Goal: Book appointment/travel/reservation

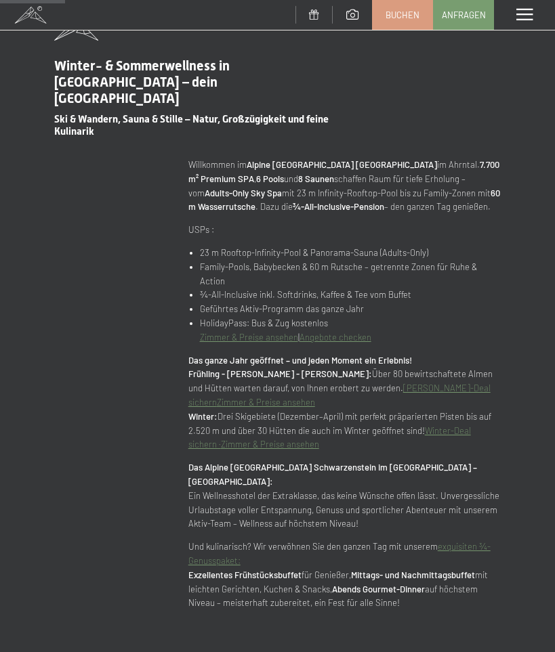
scroll to position [682, 0]
click at [521, 17] on span at bounding box center [524, 15] width 16 height 12
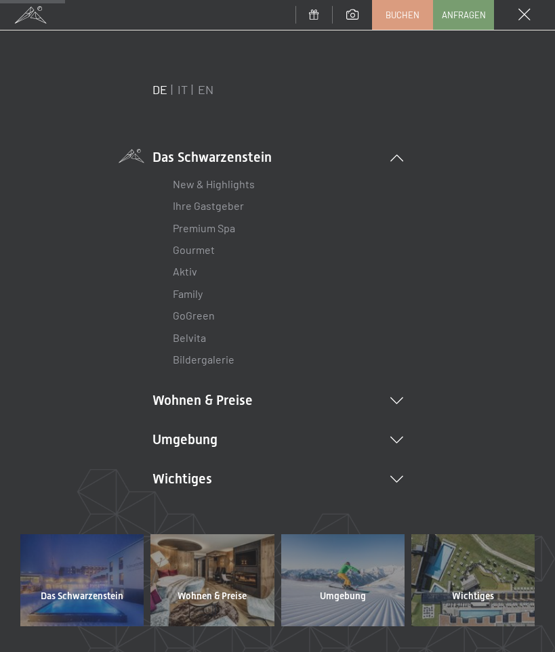
click at [181, 88] on link "IT" at bounding box center [182, 89] width 10 height 15
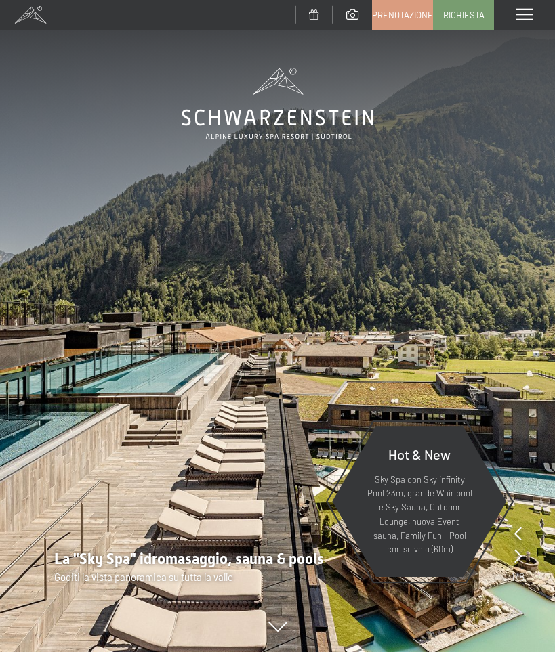
click at [519, 18] on span at bounding box center [524, 15] width 16 height 12
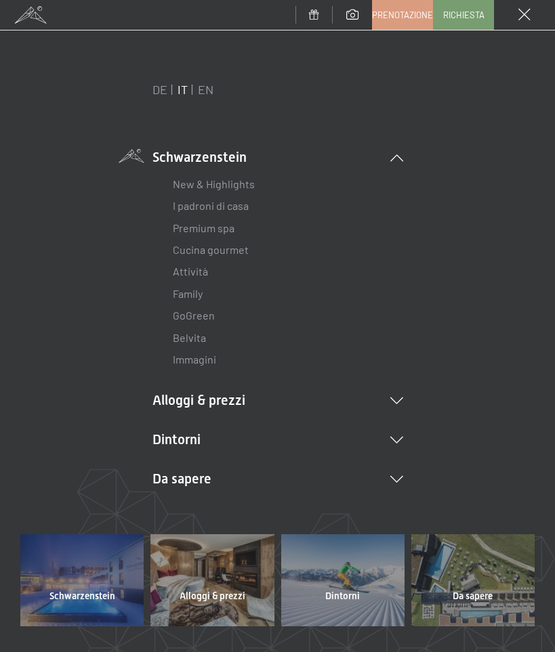
click at [398, 402] on icon at bounding box center [396, 400] width 13 height 7
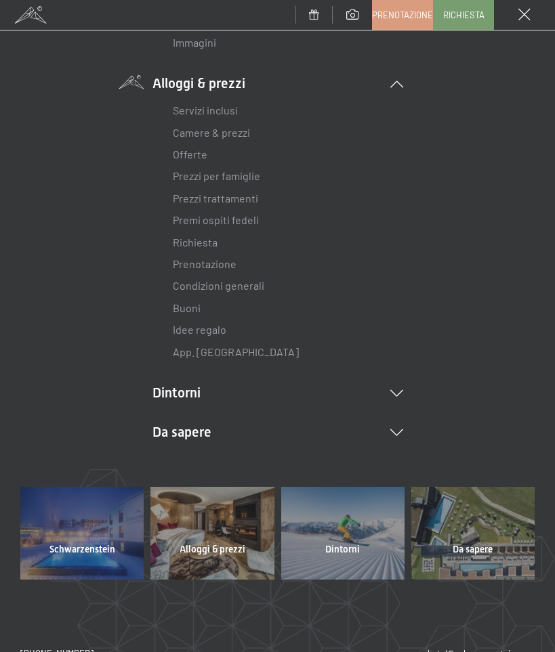
scroll to position [319, 0]
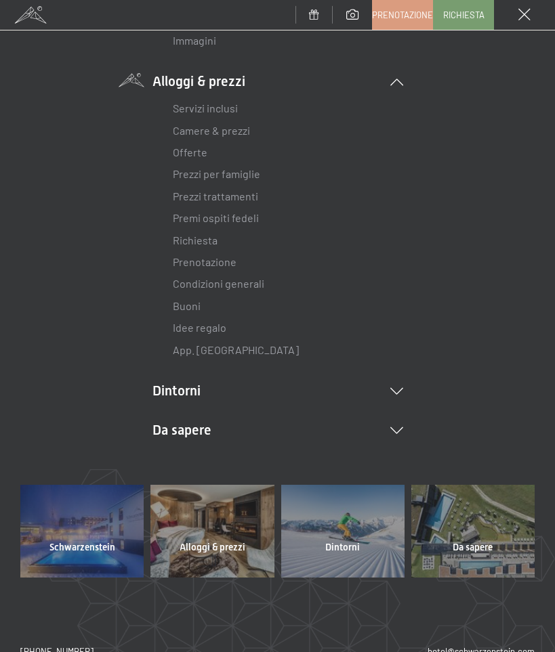
click at [186, 125] on link "Camere & prezzi" at bounding box center [211, 130] width 77 height 13
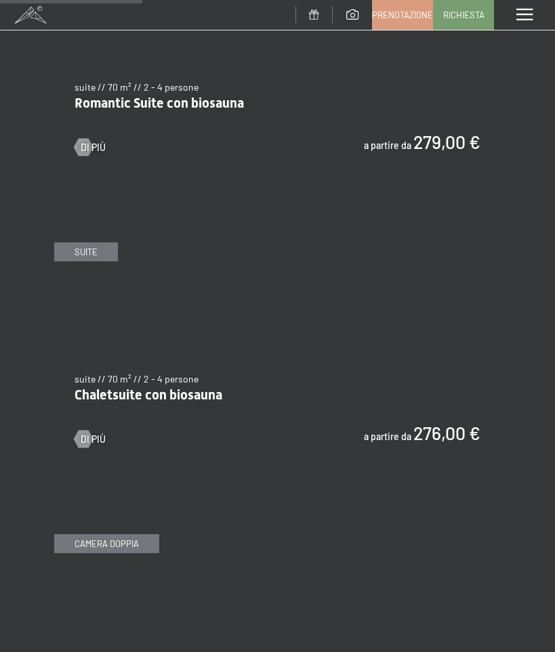
scroll to position [1327, 0]
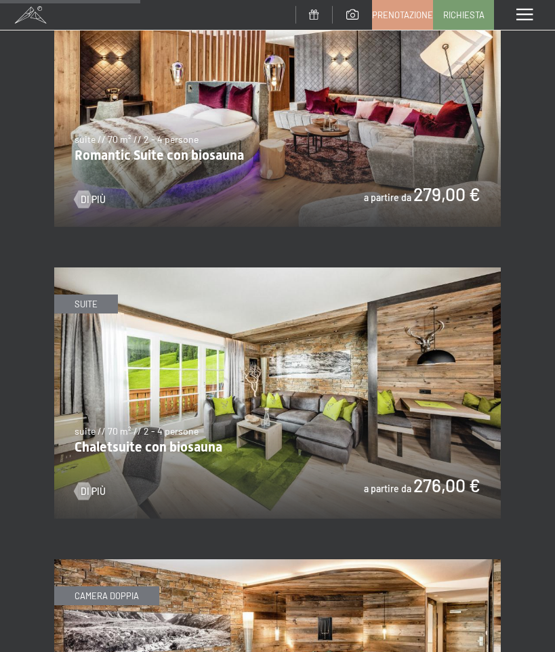
click at [416, 401] on img at bounding box center [277, 392] width 446 height 251
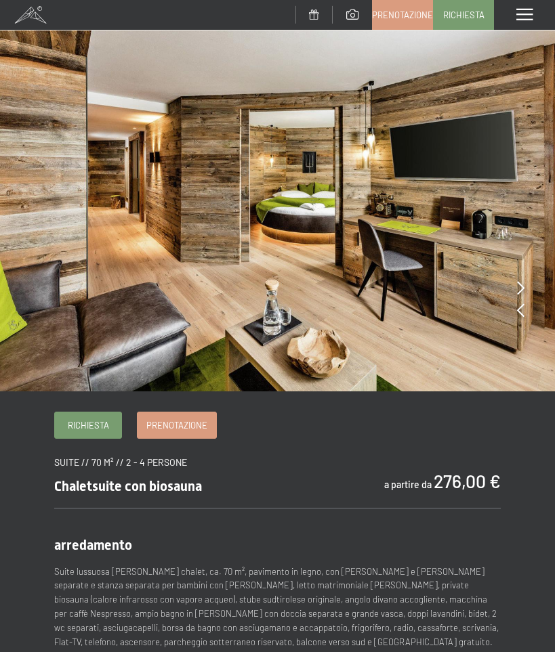
click at [519, 285] on icon at bounding box center [520, 288] width 7 height 14
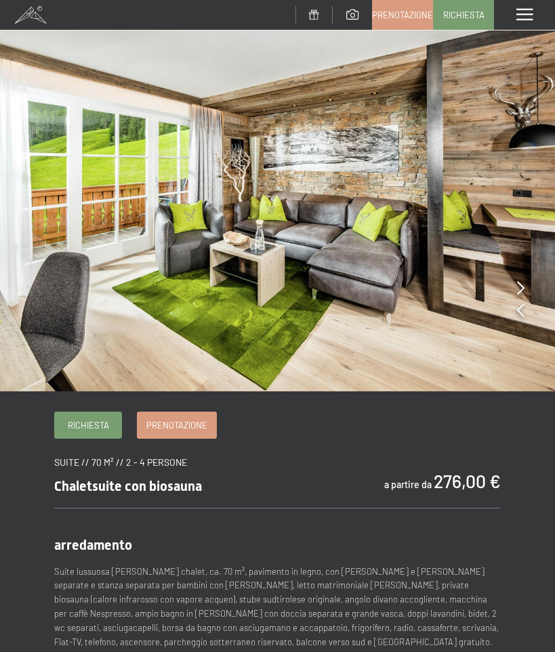
click at [523, 286] on icon at bounding box center [520, 288] width 7 height 14
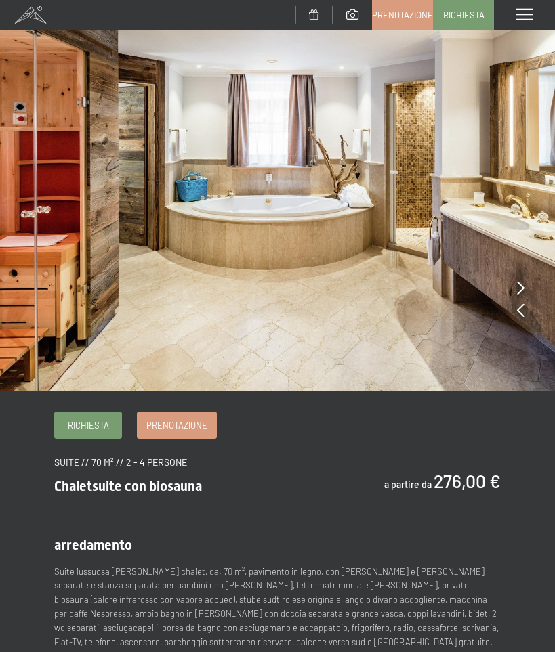
click at [523, 284] on icon at bounding box center [520, 288] width 7 height 14
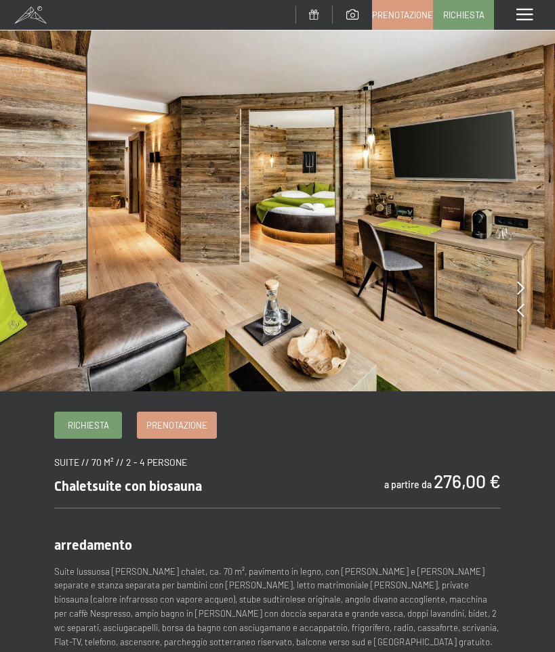
click at [520, 287] on icon at bounding box center [520, 288] width 7 height 14
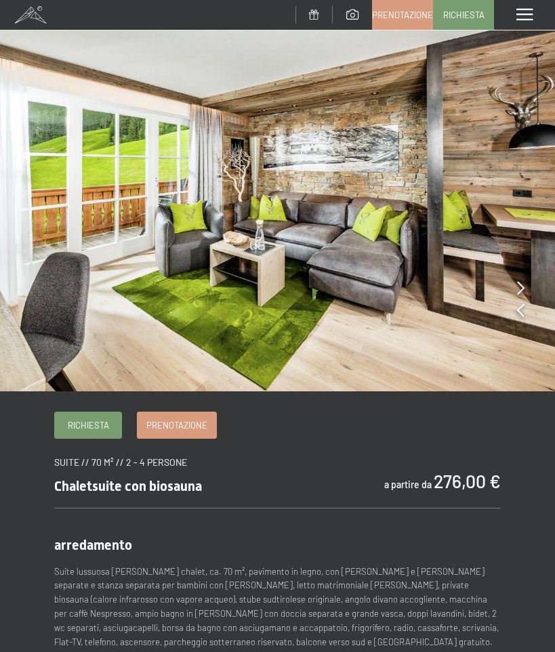
click at [521, 287] on icon at bounding box center [520, 288] width 7 height 14
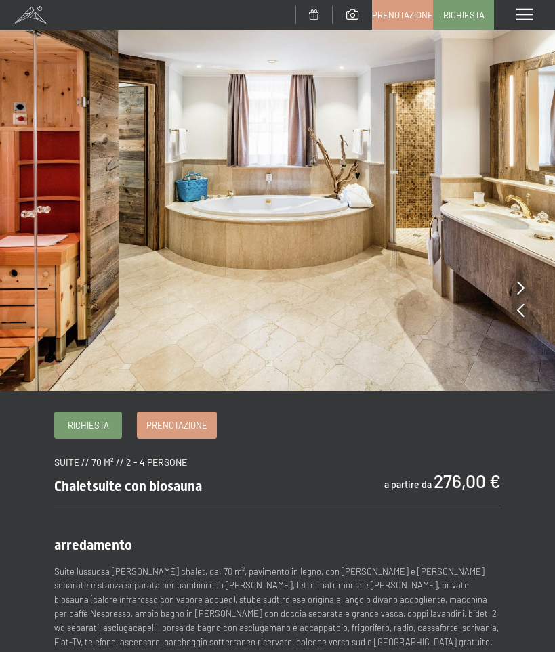
click at [522, 290] on icon at bounding box center [520, 288] width 7 height 14
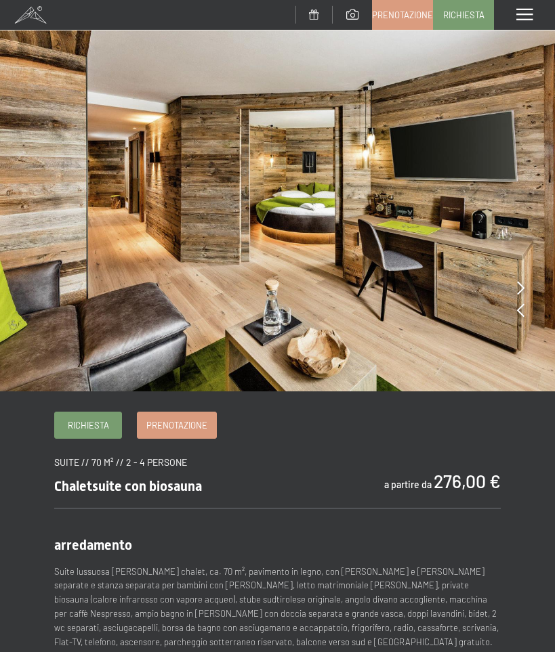
click at [520, 284] on icon at bounding box center [520, 288] width 7 height 14
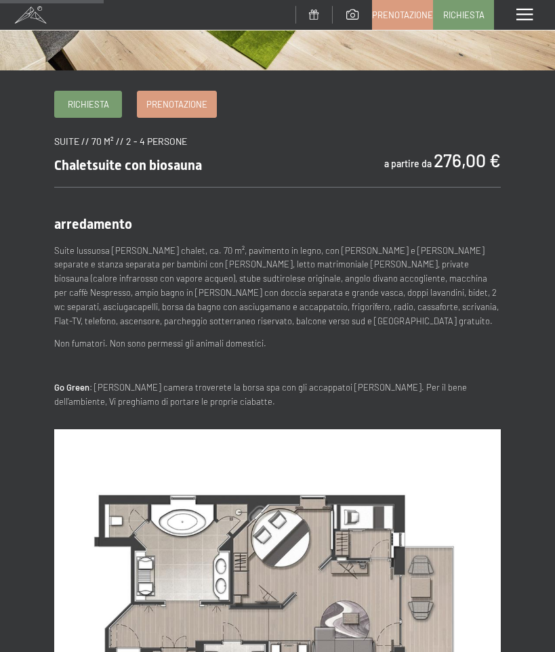
scroll to position [270, 0]
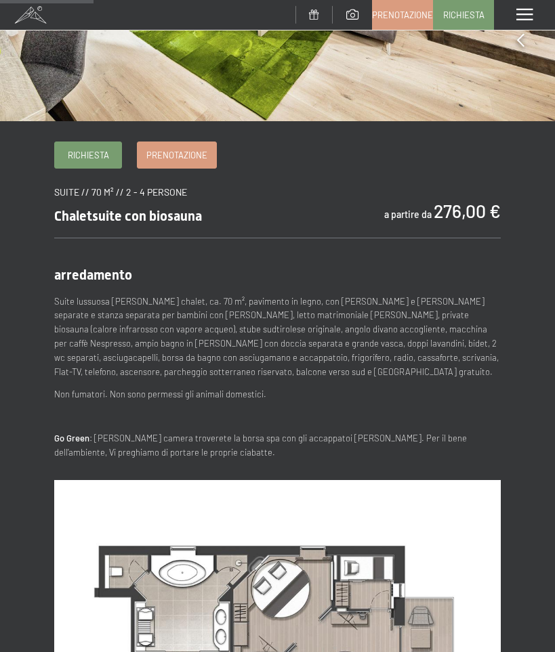
click at [168, 150] on span "Prenotazione" at bounding box center [176, 155] width 61 height 12
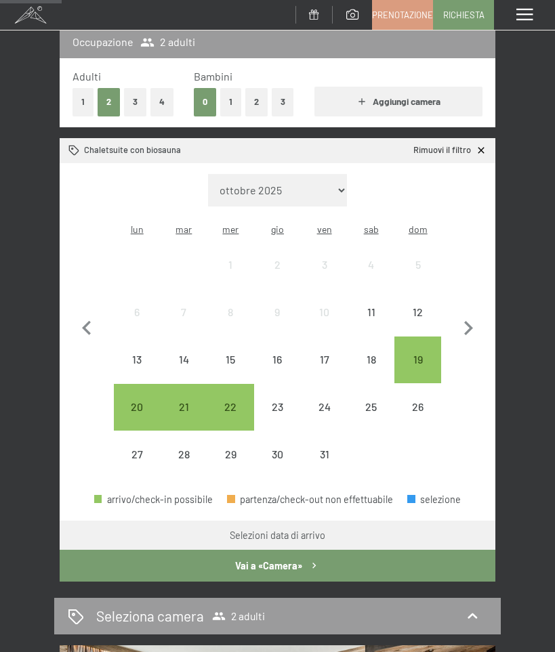
scroll to position [209, 0]
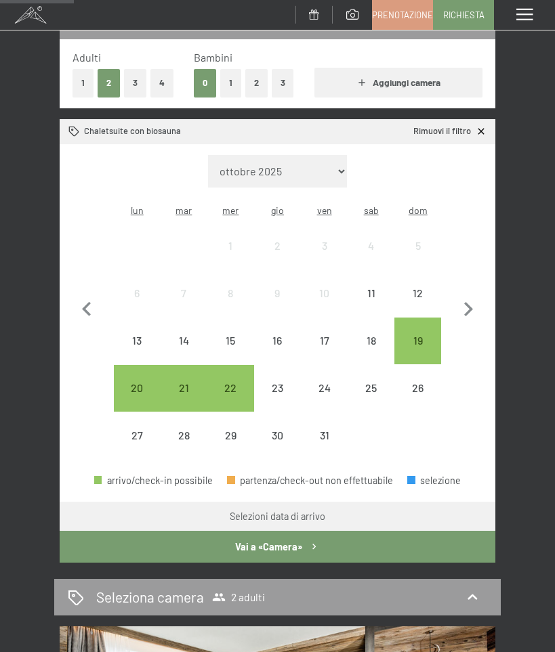
click at [422, 338] on div "19" at bounding box center [417, 357] width 44 height 44
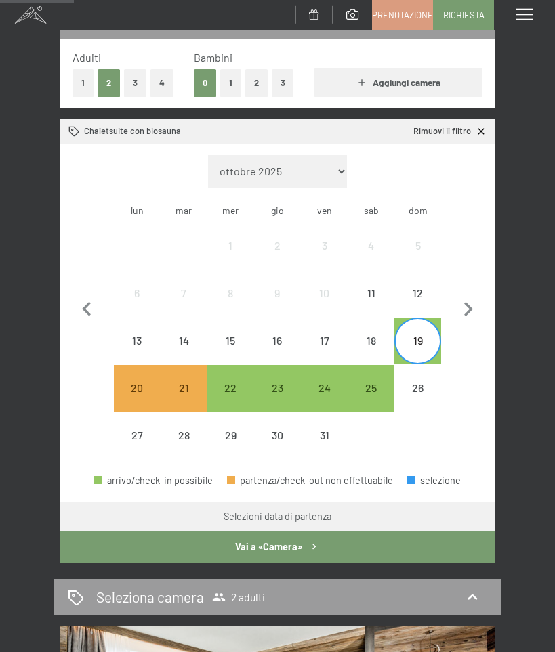
click at [232, 383] on div "22" at bounding box center [231, 405] width 44 height 44
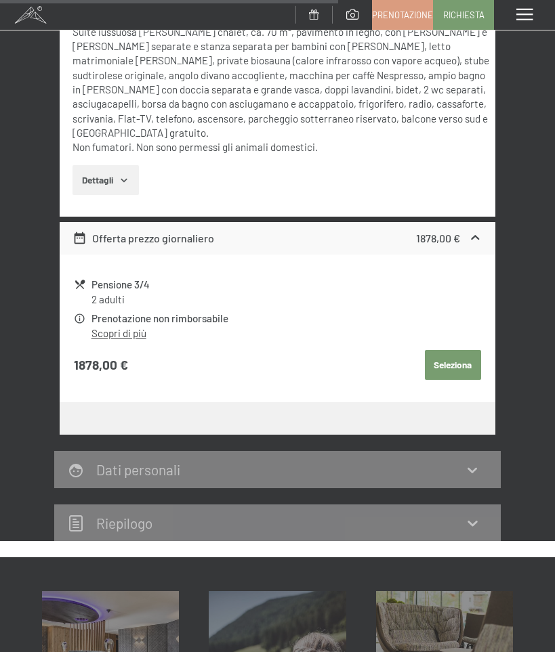
scroll to position [1071, 0]
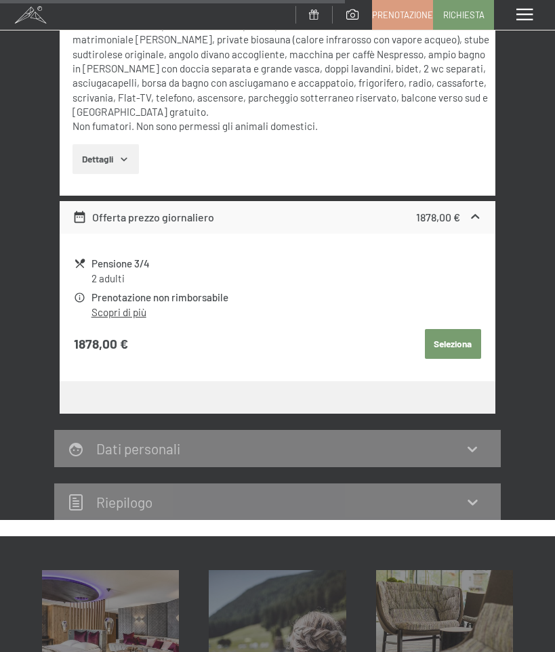
click at [452, 329] on button "Seleziona" at bounding box center [453, 344] width 56 height 30
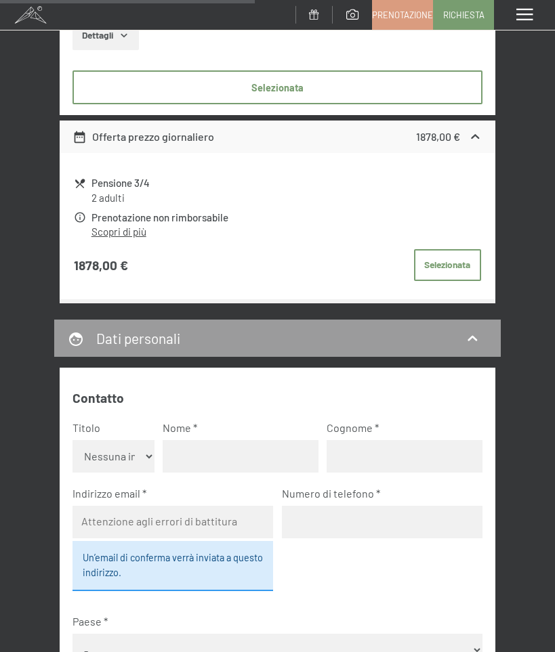
scroll to position [1155, 0]
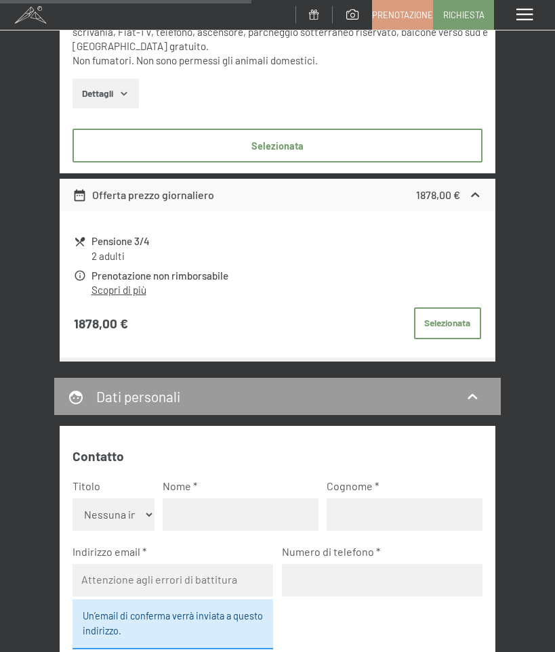
click at [450, 307] on button "Selezionata" at bounding box center [447, 323] width 67 height 33
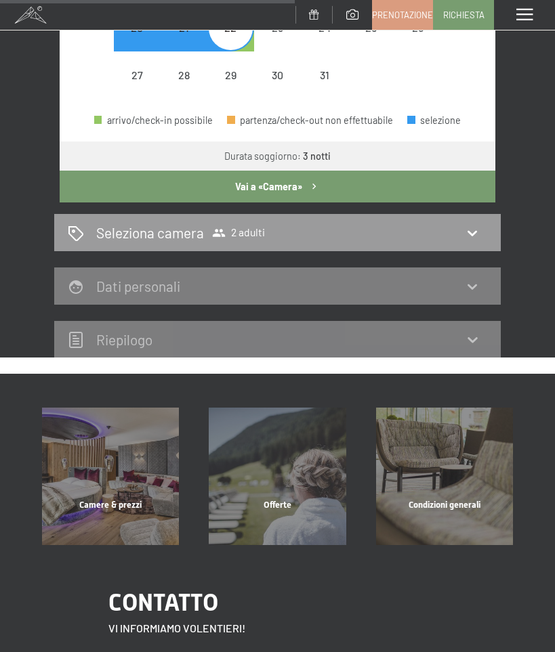
scroll to position [584, 0]
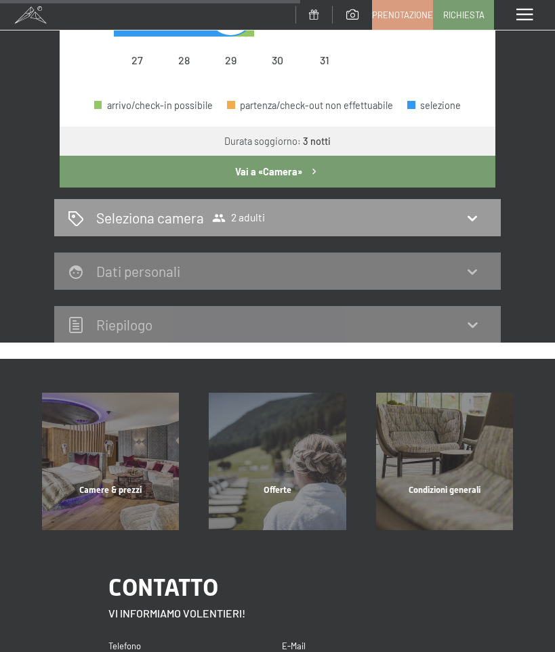
click at [477, 328] on icon at bounding box center [472, 324] width 16 height 16
click at [473, 320] on icon at bounding box center [472, 324] width 16 height 16
click at [467, 339] on div "Riepilogo" at bounding box center [277, 324] width 446 height 37
click at [94, 332] on div "Riepilogo" at bounding box center [277, 325] width 419 height 20
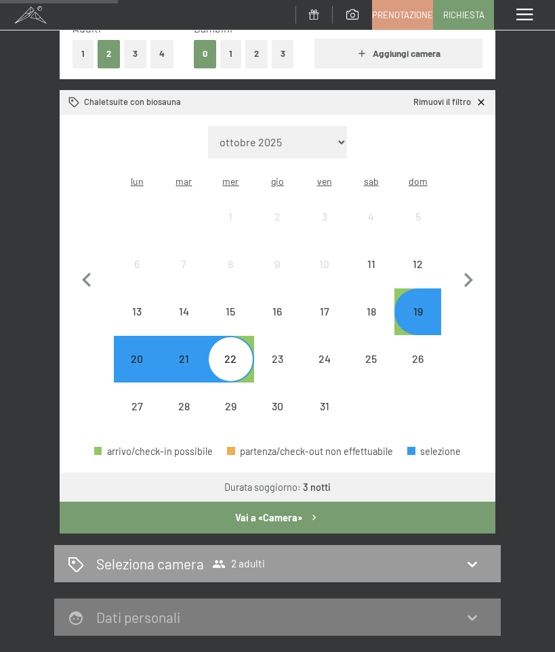
scroll to position [272, 0]
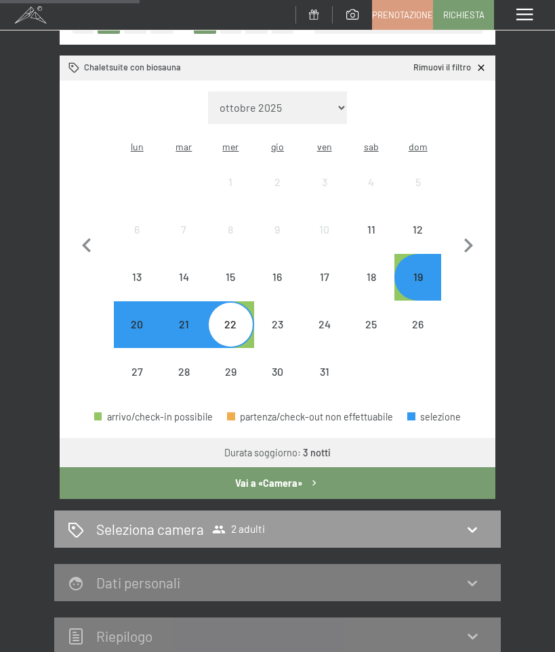
click at [385, 481] on button "Vai a «Camera»" at bounding box center [277, 482] width 435 height 31
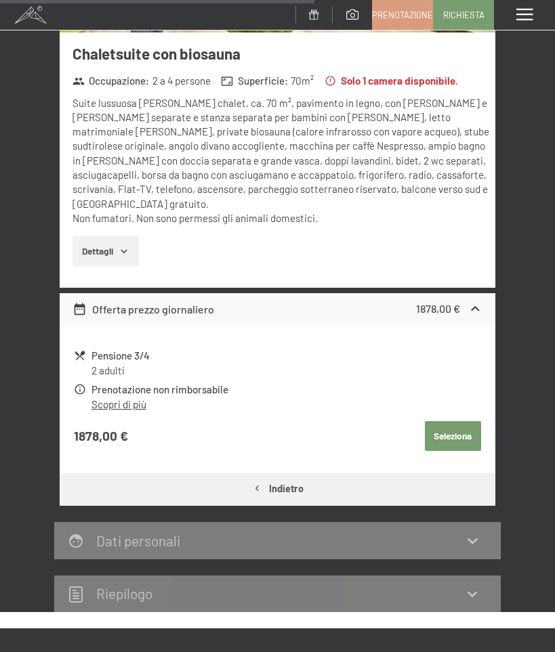
scroll to position [975, 0]
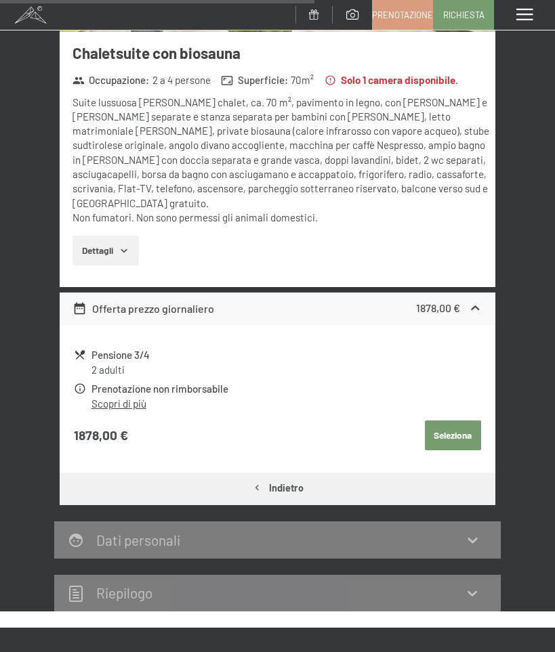
click at [479, 301] on icon at bounding box center [475, 308] width 14 height 14
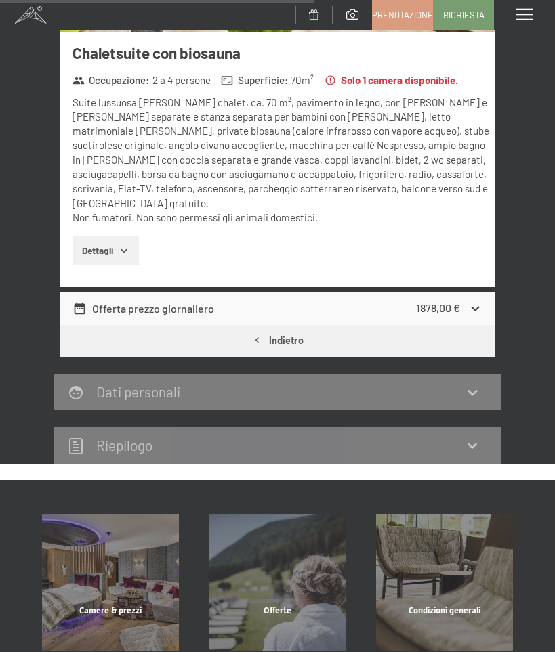
click at [473, 301] on icon at bounding box center [475, 308] width 14 height 14
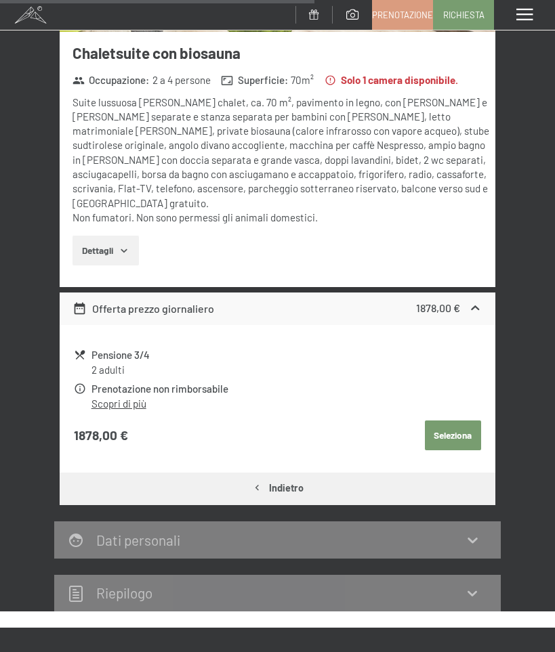
click at [446, 421] on button "Seleziona" at bounding box center [453, 436] width 56 height 30
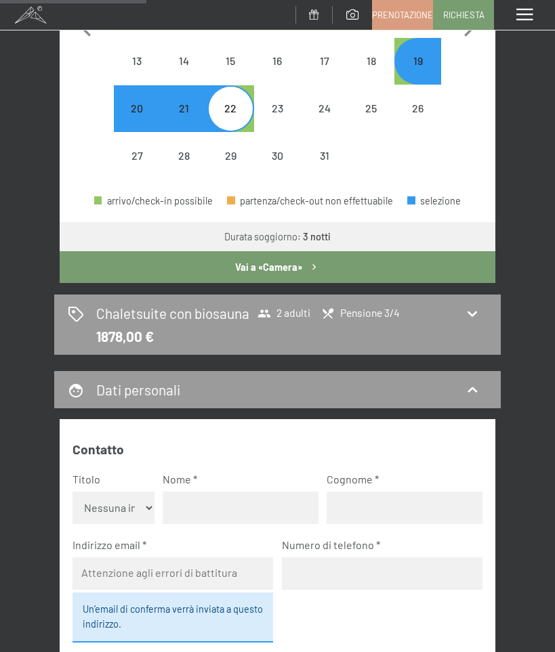
scroll to position [498, 0]
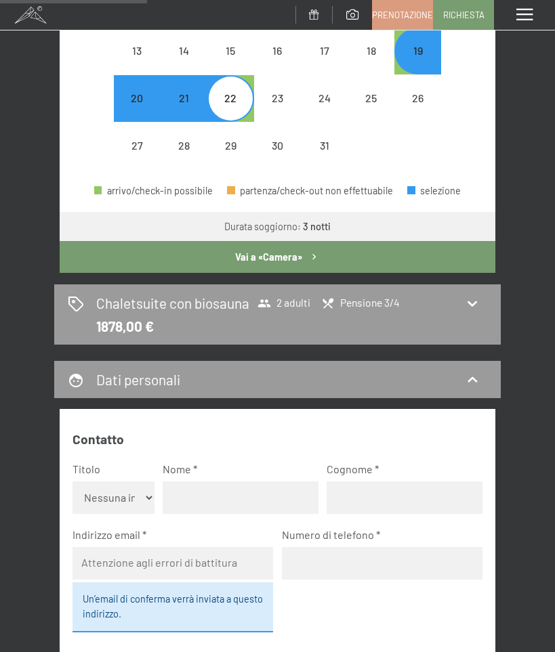
click at [104, 249] on button "Vai a «Camera»" at bounding box center [277, 256] width 435 height 31
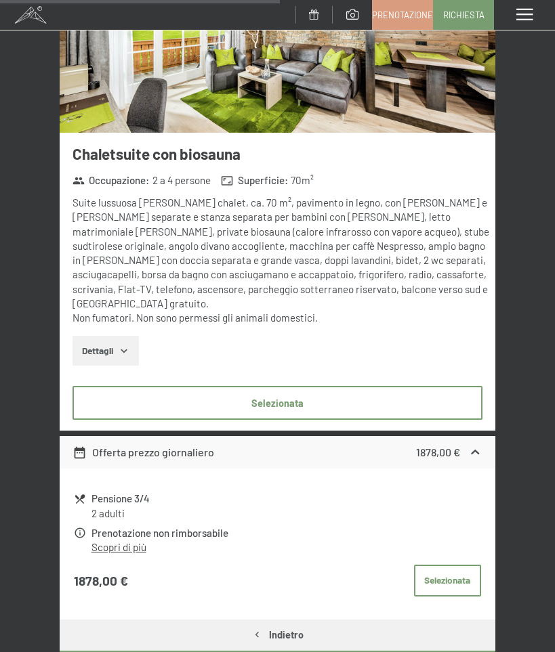
scroll to position [924, 0]
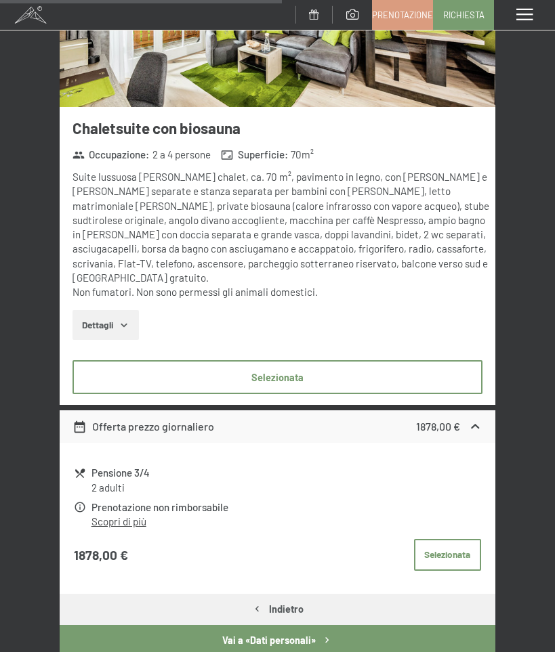
click at [418, 360] on button "Selezionata" at bounding box center [276, 377] width 409 height 34
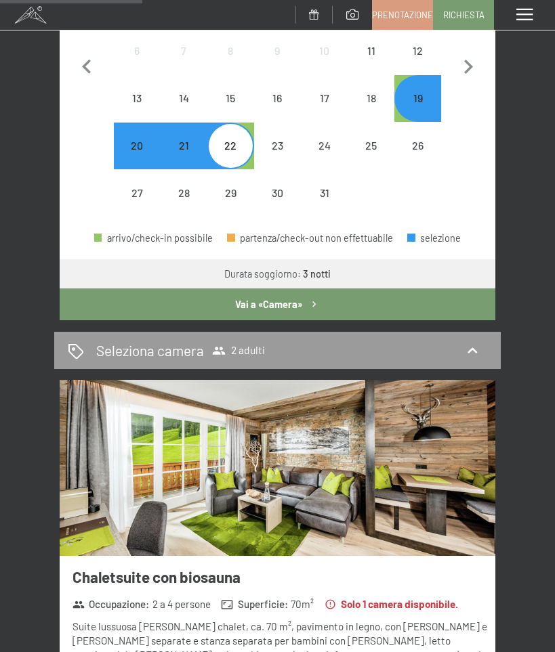
scroll to position [413, 0]
